Goal: Information Seeking & Learning: Learn about a topic

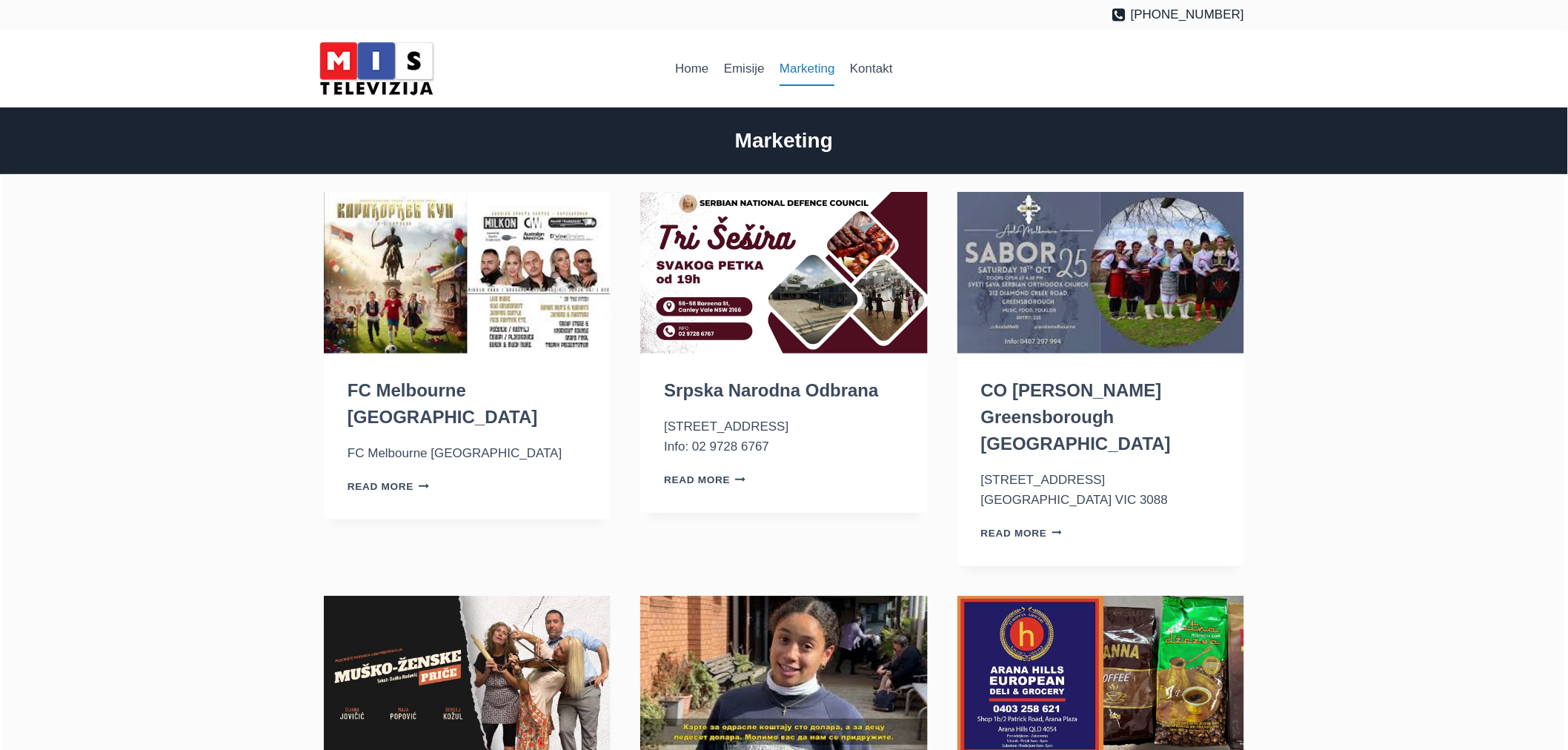
click at [804, 73] on link "Marketing" at bounding box center [807, 69] width 70 height 35
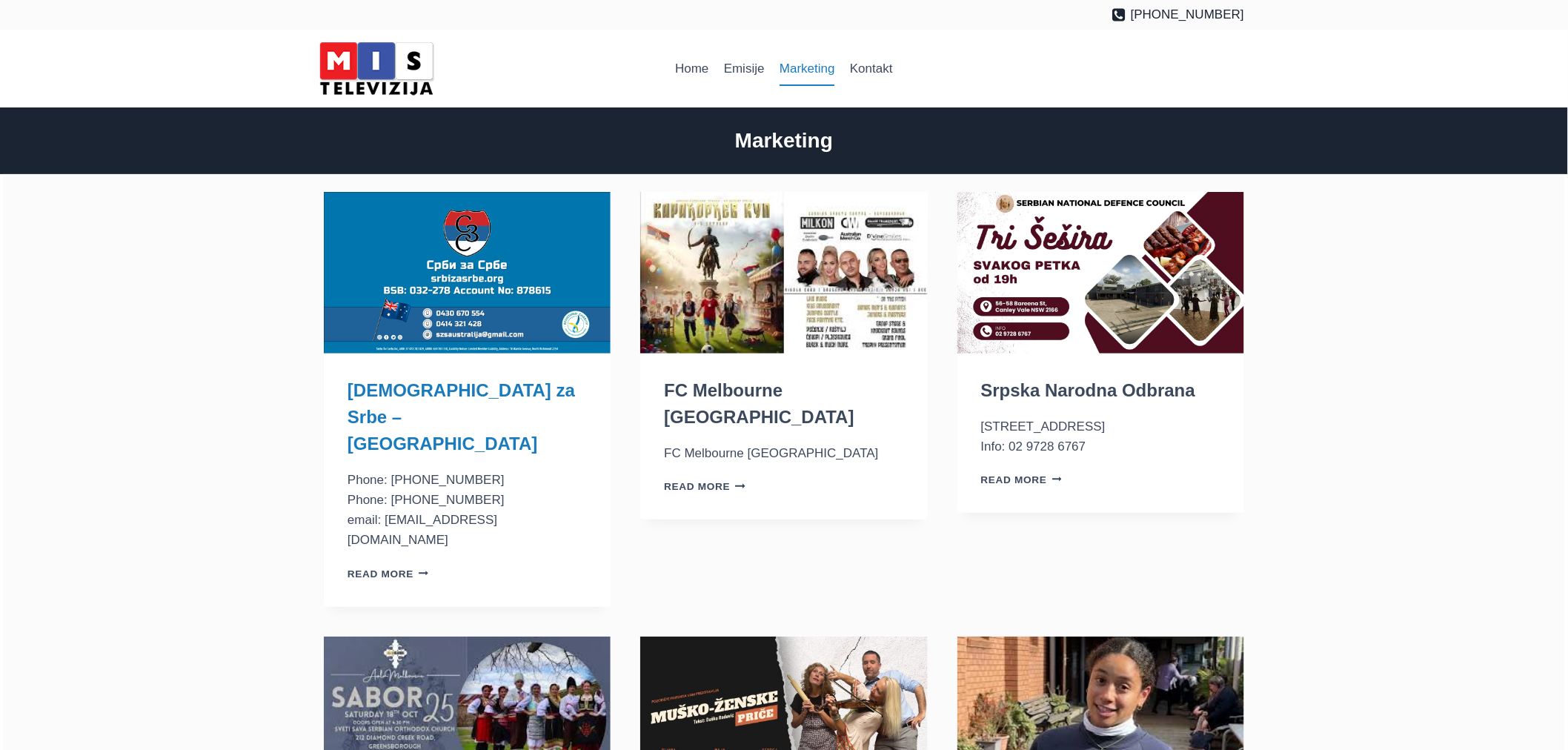
click at [467, 387] on link "[DEMOGRAPHIC_DATA] za Srbe – [GEOGRAPHIC_DATA]" at bounding box center [461, 416] width 227 height 73
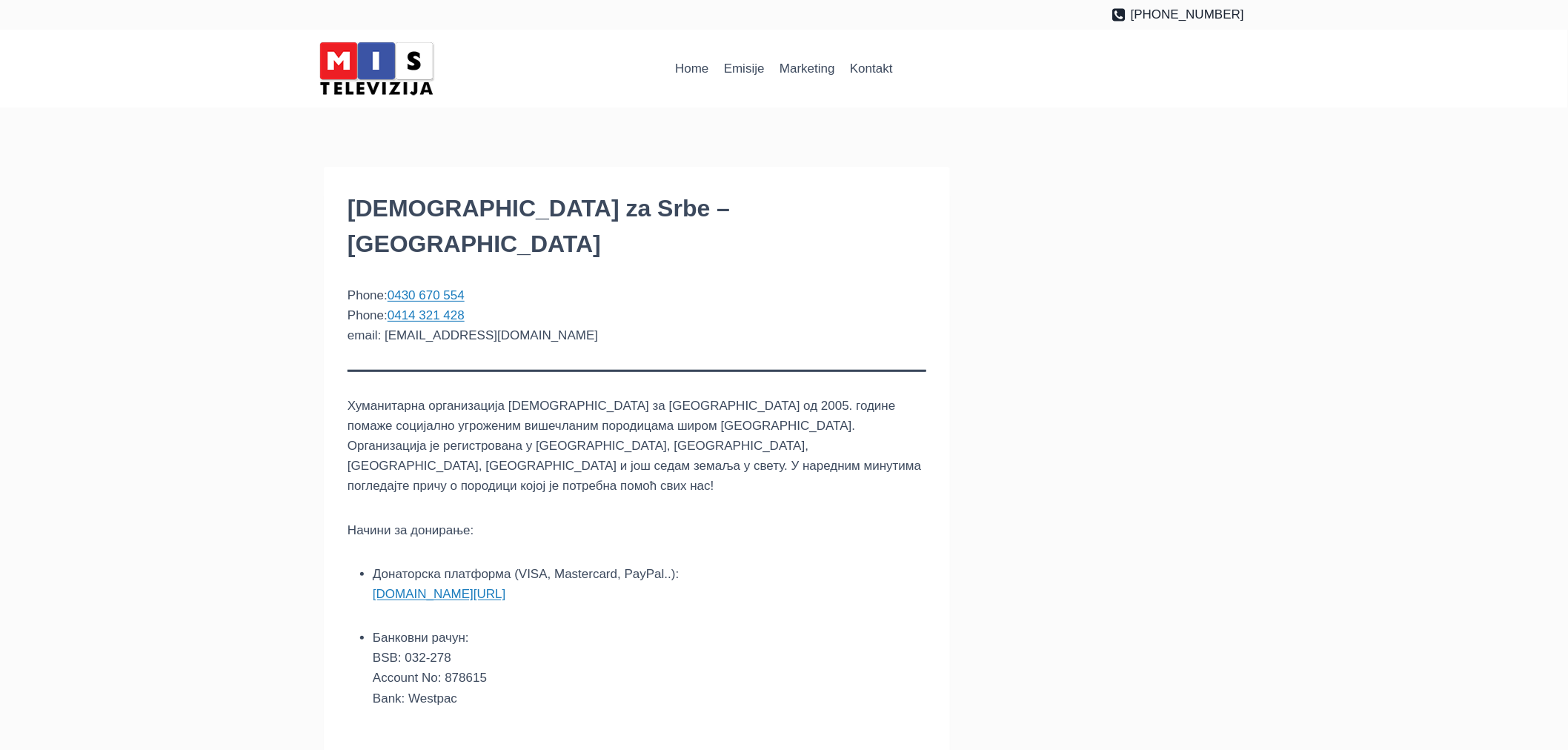
drag, startPoint x: 350, startPoint y: 210, endPoint x: 535, endPoint y: 200, distance: 185.3
click at [508, 200] on h1 "[DEMOGRAPHIC_DATA] za Srbe – [GEOGRAPHIC_DATA]" at bounding box center [636, 226] width 578 height 71
click at [539, 200] on h1 "[DEMOGRAPHIC_DATA] za Srbe – [GEOGRAPHIC_DATA]" at bounding box center [636, 226] width 578 height 71
drag, startPoint x: 374, startPoint y: 369, endPoint x: 812, endPoint y: 369, distance: 438.0
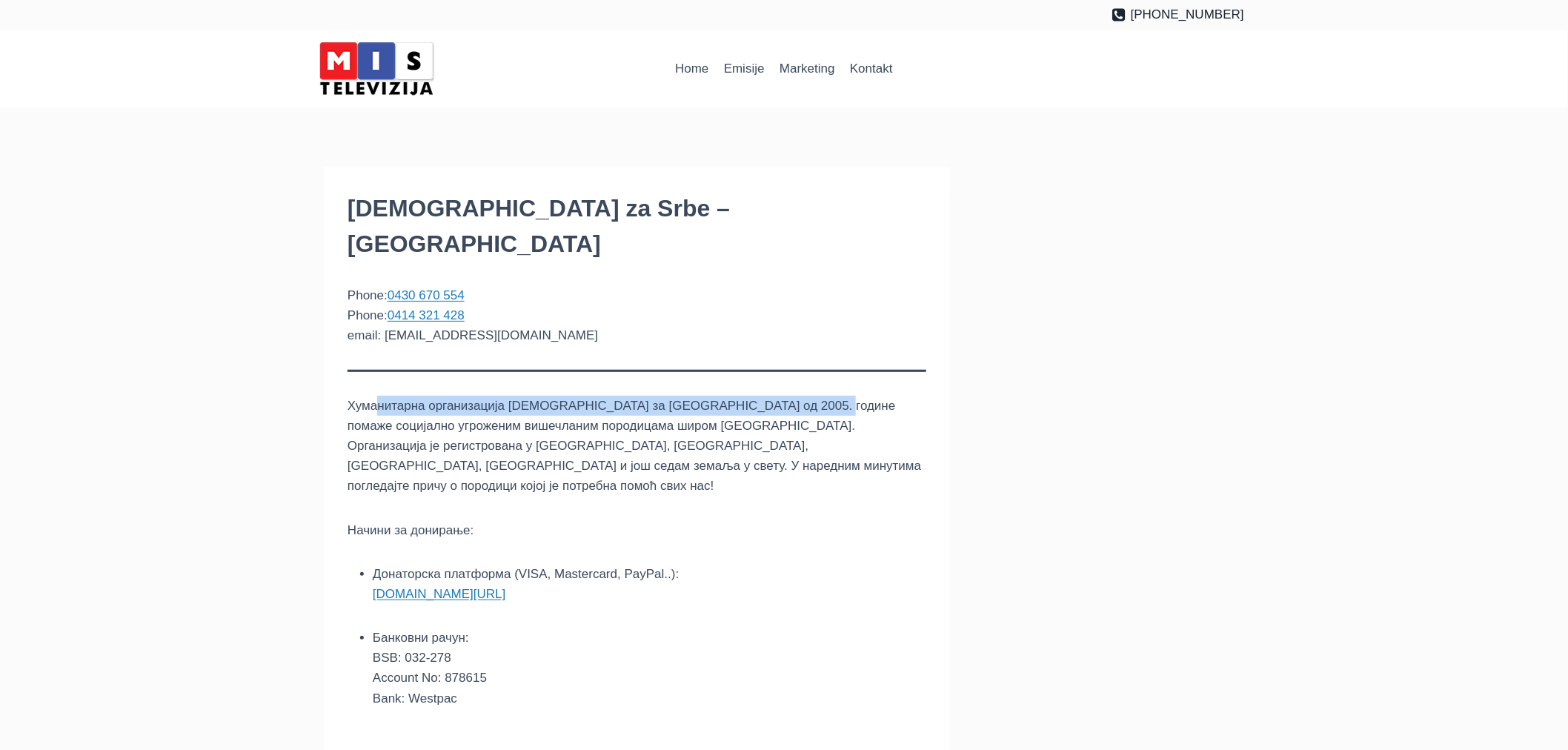
click at [812, 396] on p "Хуманитарна организација [DEMOGRAPHIC_DATA] за [GEOGRAPHIC_DATA] од 2005. годин…" at bounding box center [636, 446] width 578 height 100
drag, startPoint x: 352, startPoint y: 385, endPoint x: 787, endPoint y: 391, distance: 435.0
click at [787, 396] on p "Хуманитарна организација Срби за Србе од 2005. године помаже социјално угрожени…" at bounding box center [636, 446] width 578 height 100
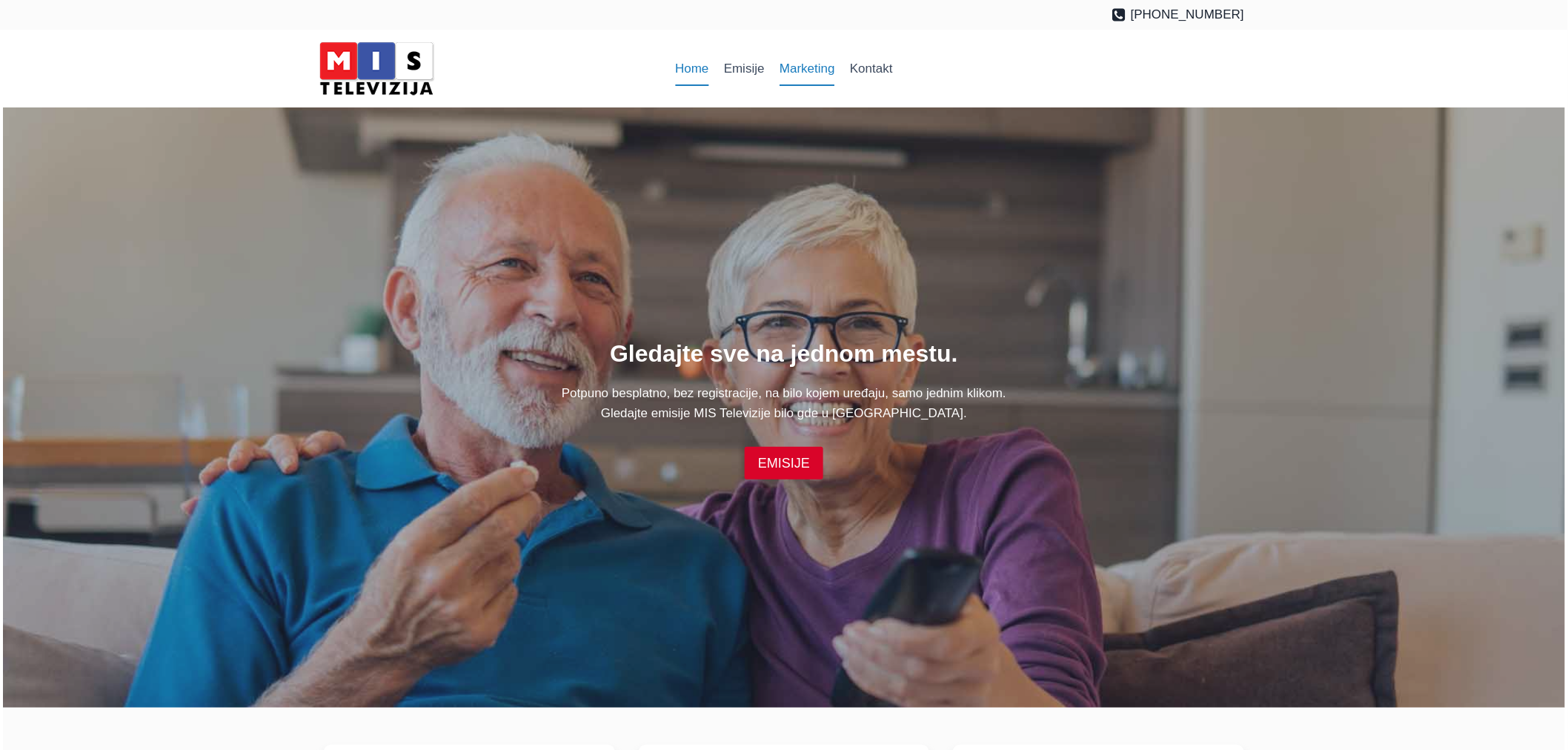
click at [802, 69] on link "Marketing" at bounding box center [807, 69] width 70 height 35
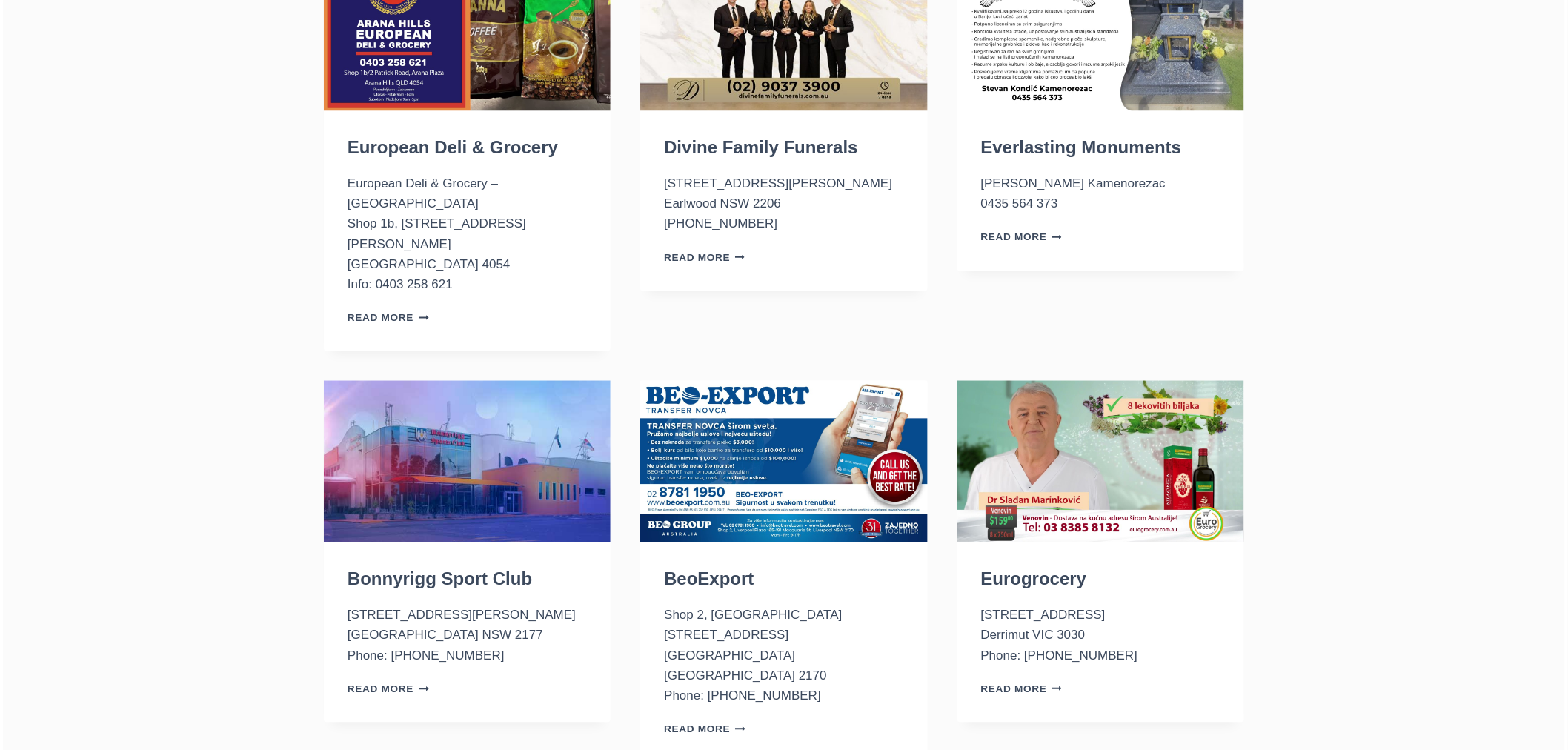
scroll to position [1153, 0]
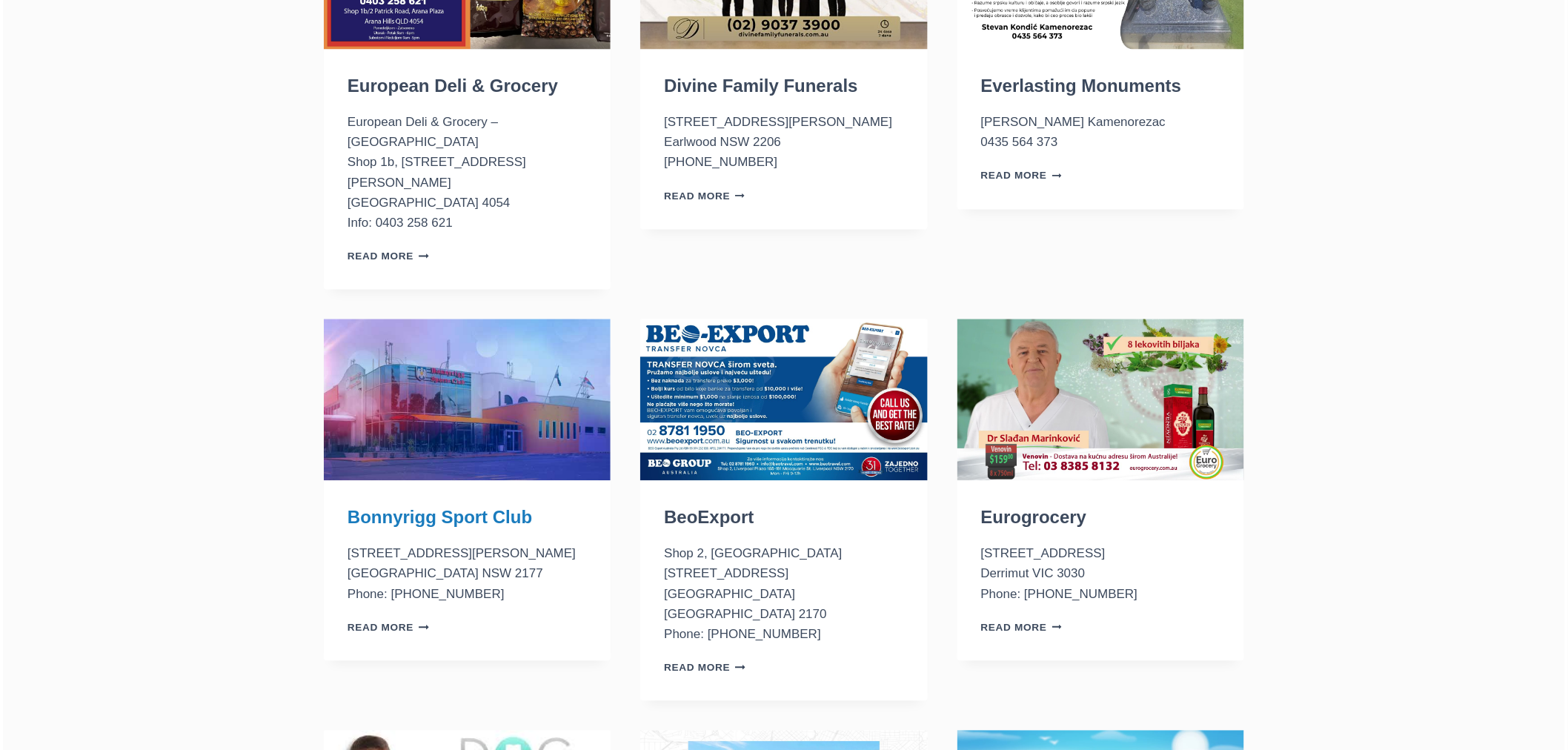
click at [405, 508] on link "Bonnyrigg Sport Club" at bounding box center [439, 517] width 184 height 20
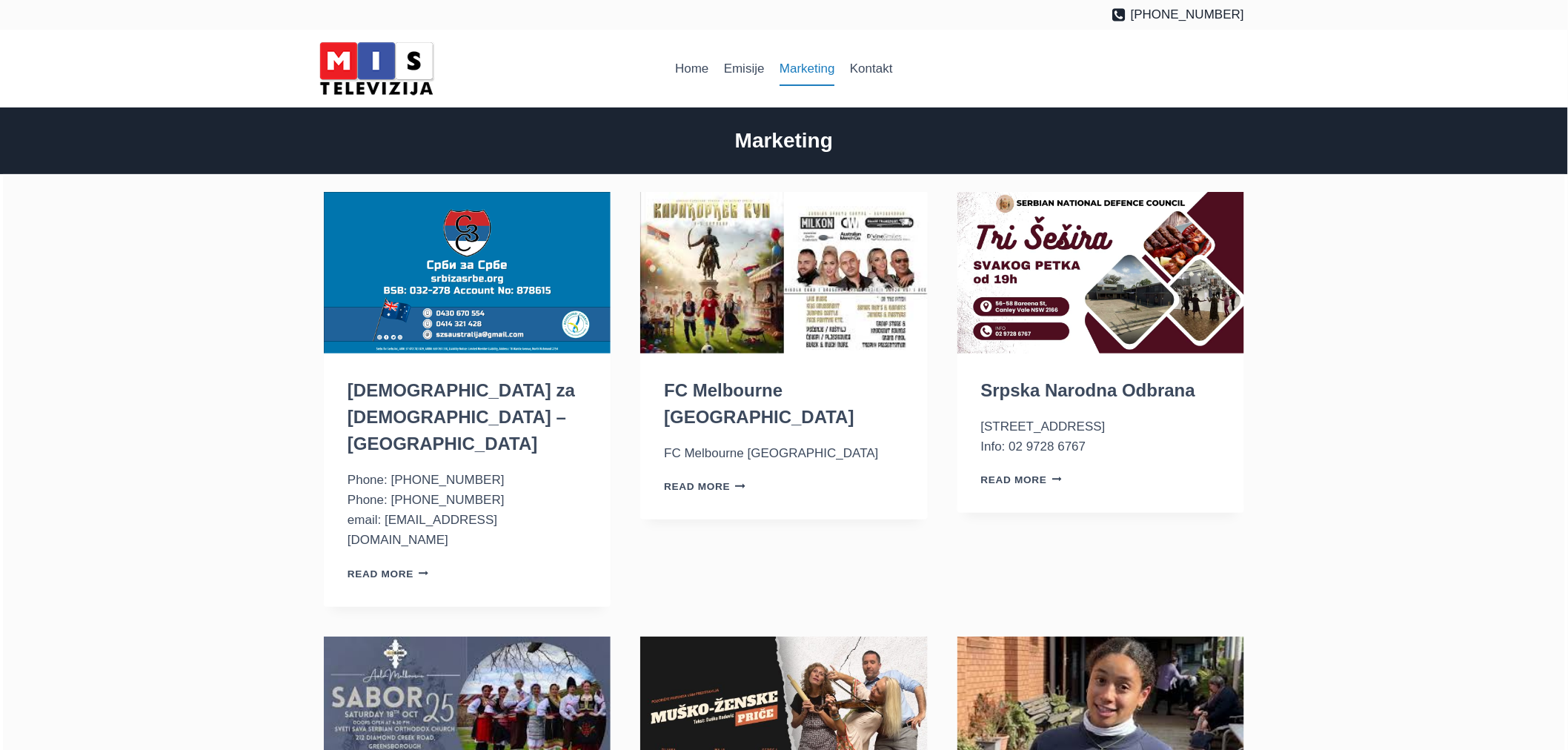
click at [809, 63] on link "Marketing" at bounding box center [807, 69] width 70 height 35
click at [803, 76] on link "Marketing" at bounding box center [807, 69] width 70 height 35
click at [801, 74] on link "Marketing" at bounding box center [807, 69] width 70 height 35
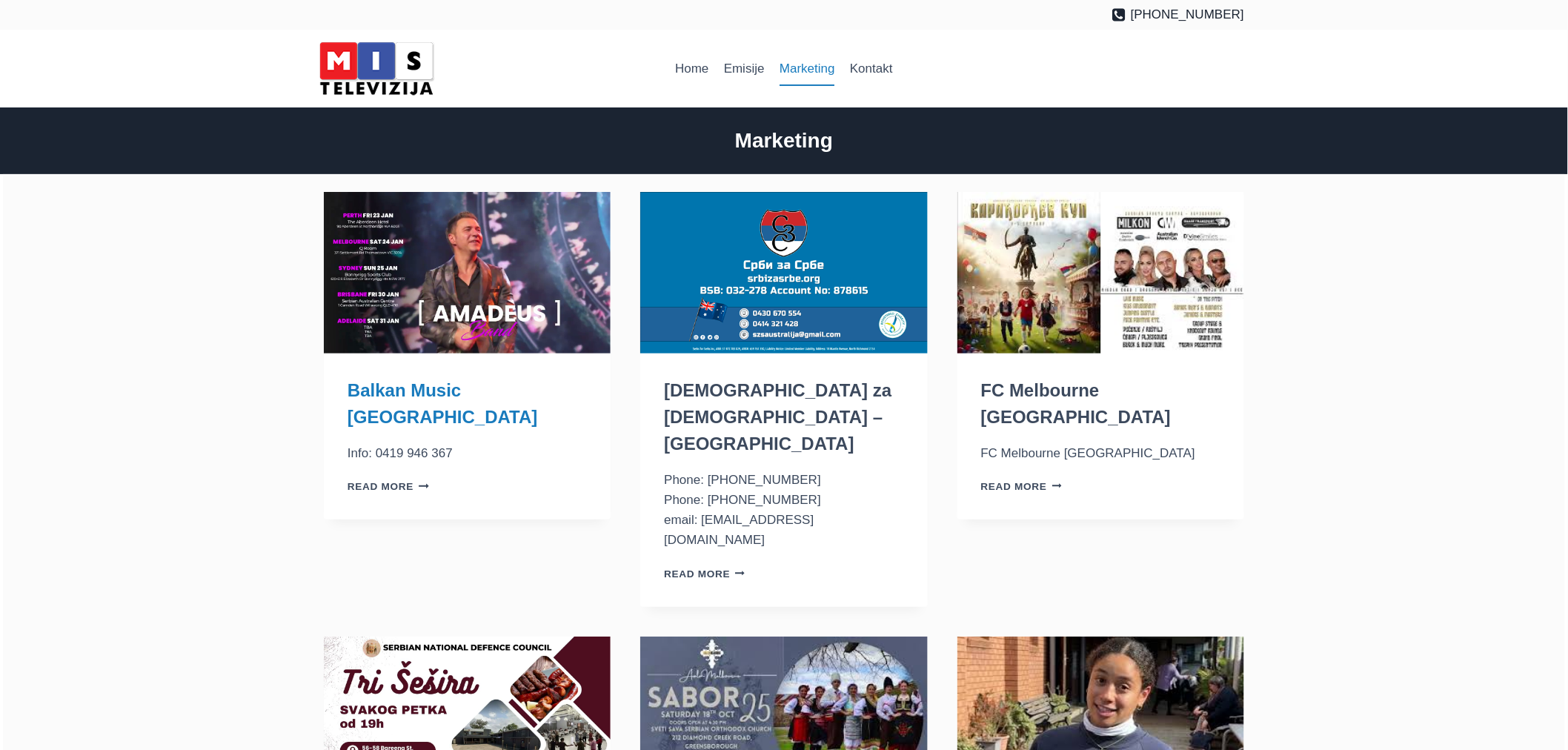
click at [432, 389] on link "Balkan Music [GEOGRAPHIC_DATA]" at bounding box center [442, 403] width 189 height 47
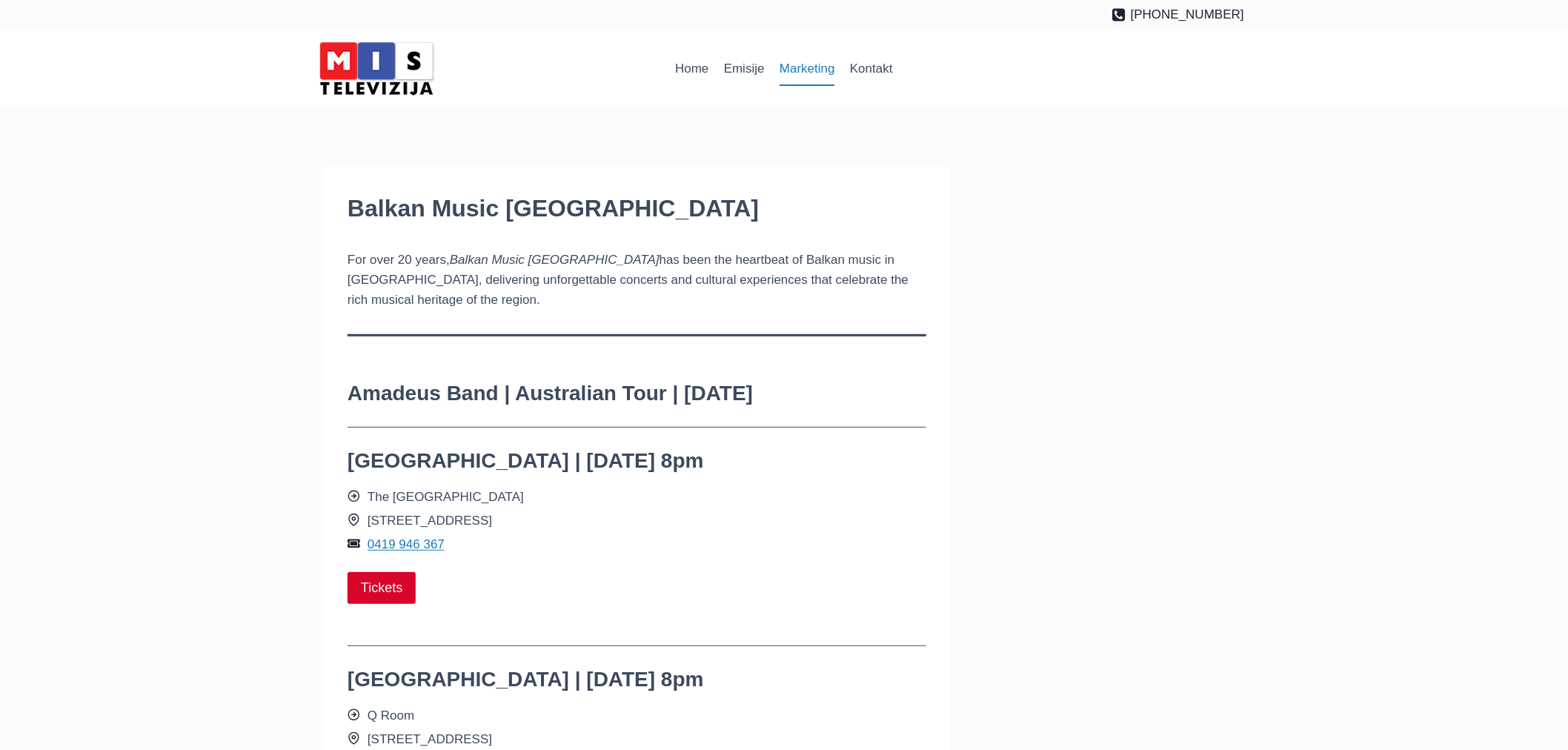
click at [797, 72] on link "Marketing" at bounding box center [807, 69] width 70 height 35
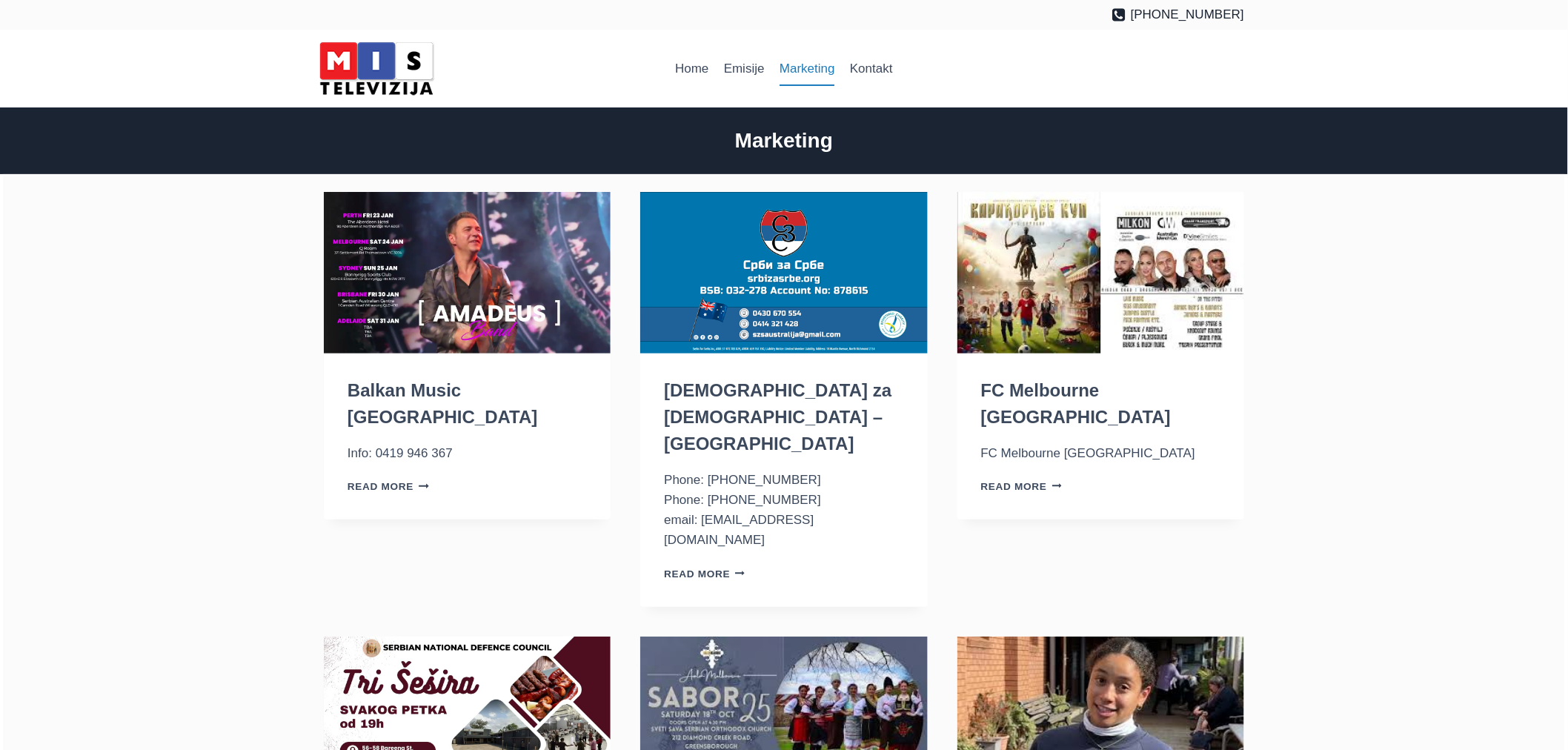
click at [456, 275] on img "Balkan Music Australia" at bounding box center [467, 273] width 287 height 162
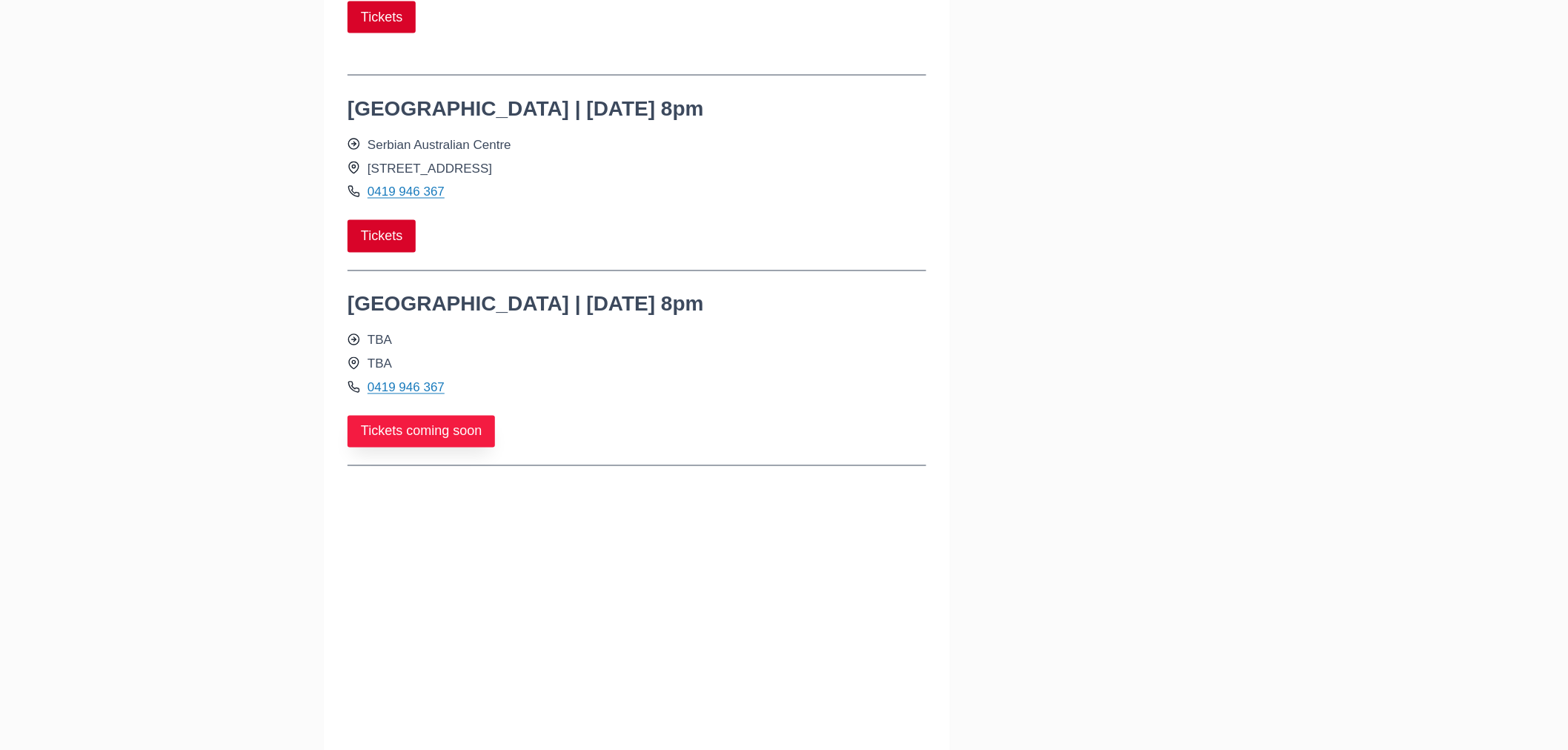
scroll to position [988, 0]
click at [396, 414] on link "Tickets coming soon" at bounding box center [420, 430] width 147 height 32
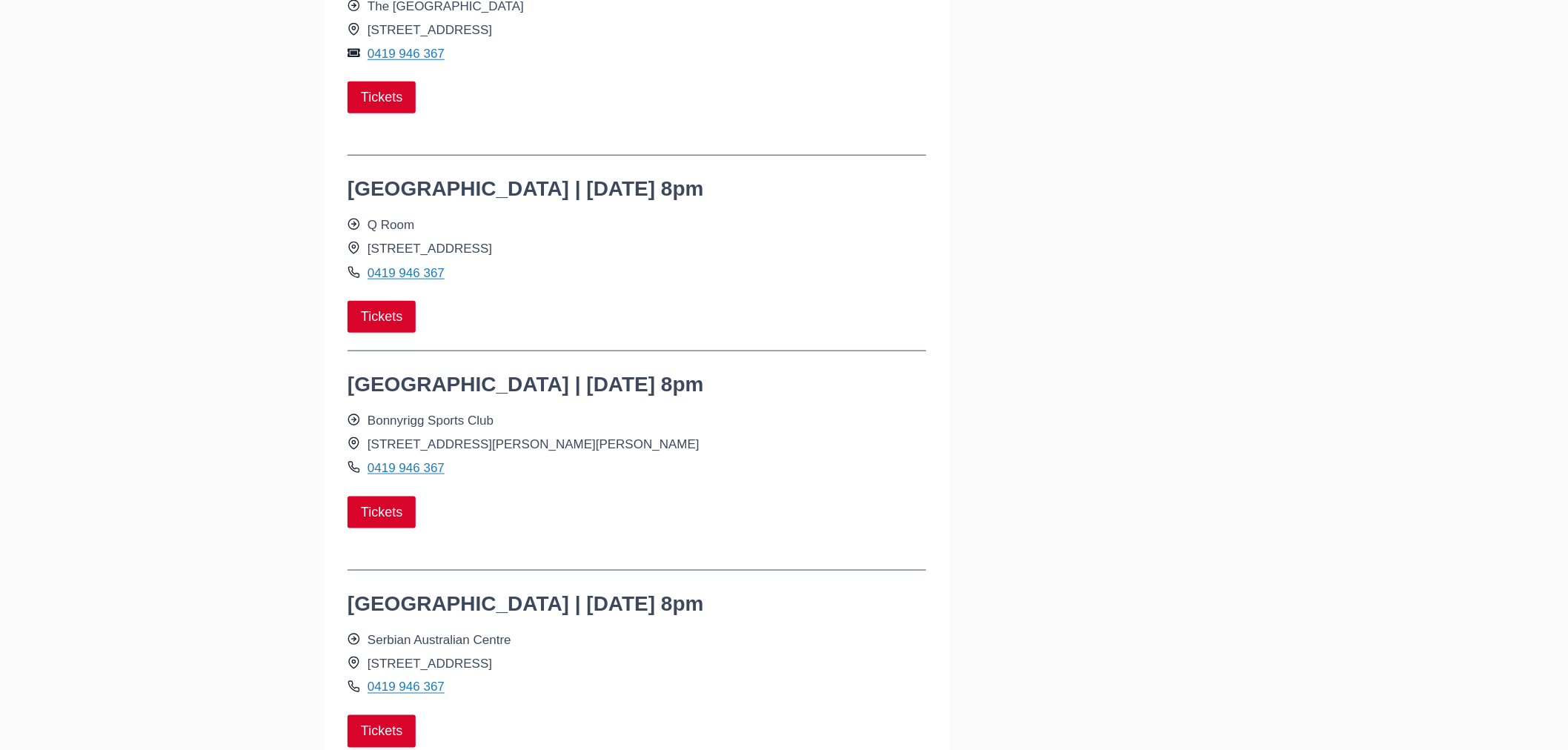
scroll to position [0, 0]
